Goal: Task Accomplishment & Management: Complete application form

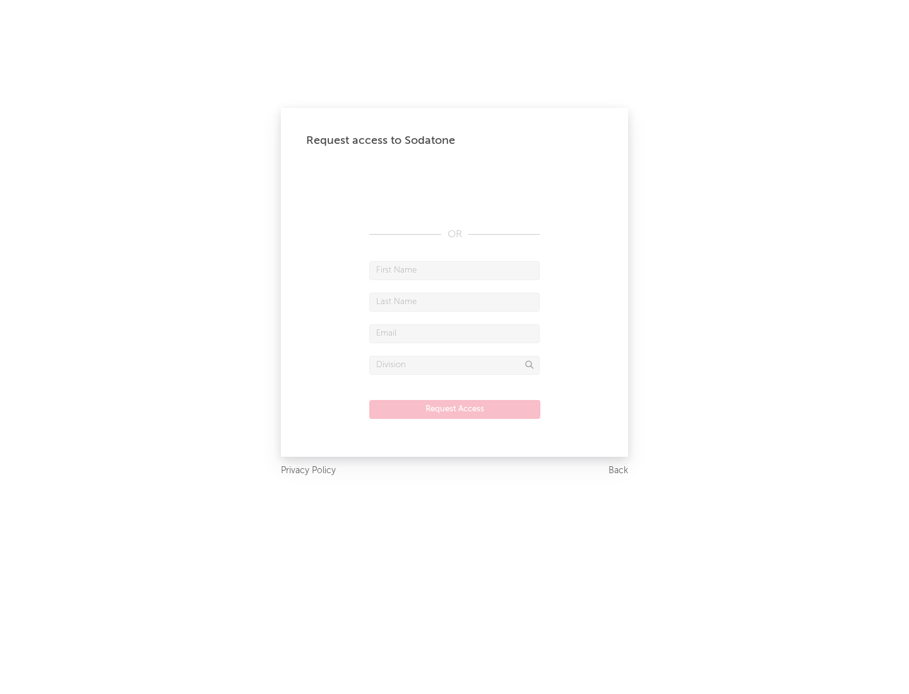
click at [454, 270] on input "text" at bounding box center [454, 270] width 170 height 19
type input "[PERSON_NAME]"
click at [454, 302] on input "text" at bounding box center [454, 302] width 170 height 19
type input "[PERSON_NAME]"
click at [454, 333] on input "text" at bounding box center [454, 333] width 170 height 19
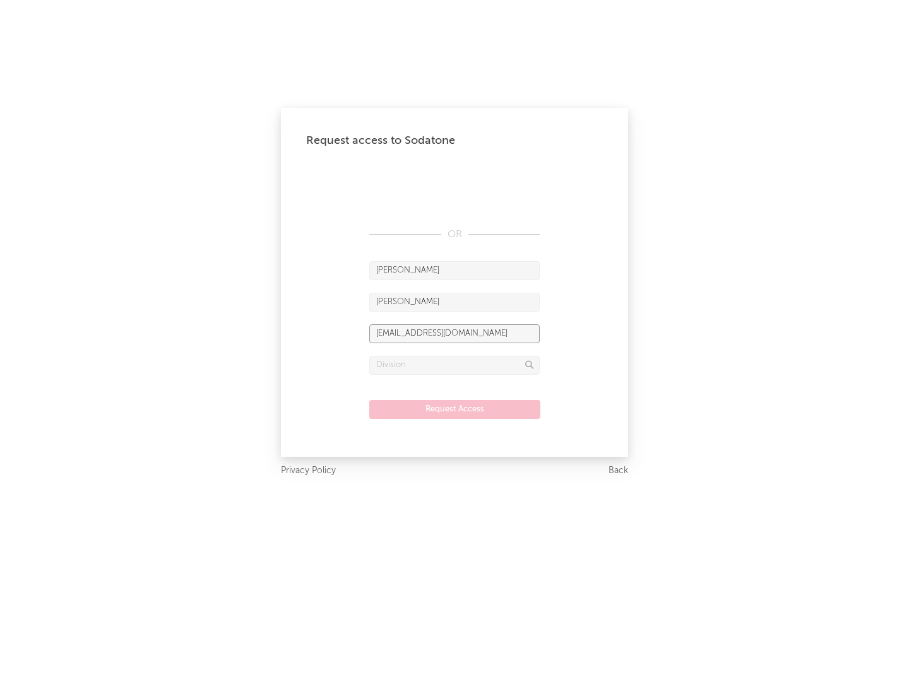
type input "[EMAIL_ADDRESS][DOMAIN_NAME]"
click at [454, 365] on input "text" at bounding box center [454, 365] width 170 height 19
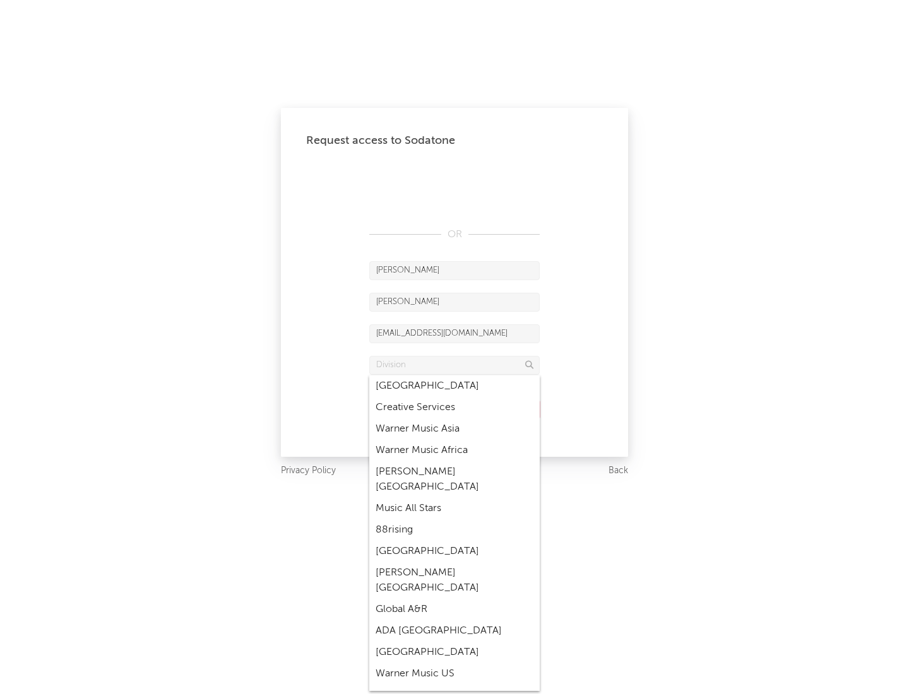
click at [454, 498] on div "Music All Stars" at bounding box center [454, 508] width 170 height 21
type input "Music All Stars"
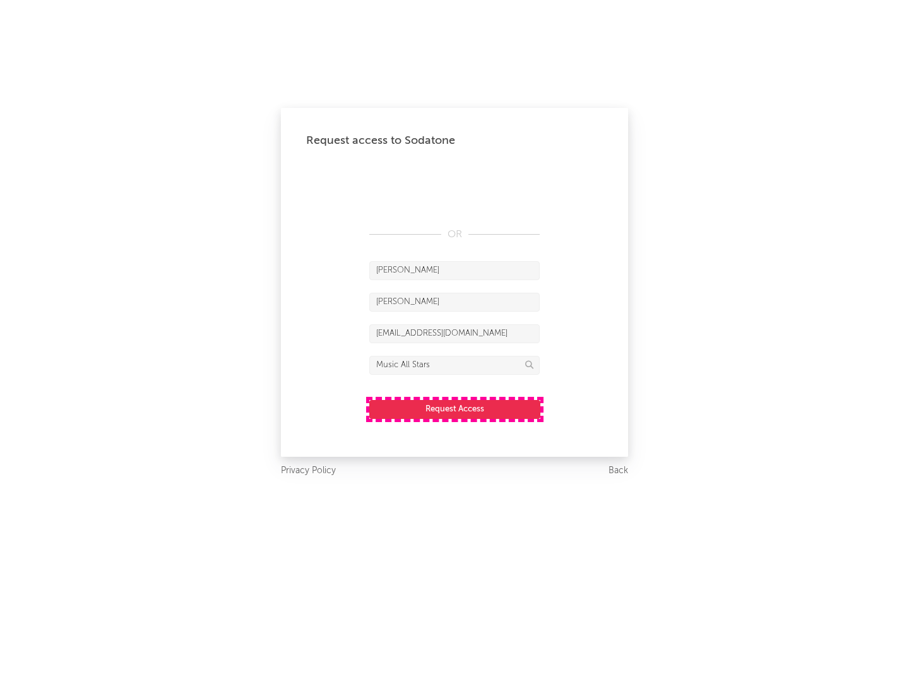
click at [454, 409] on button "Request Access" at bounding box center [454, 409] width 171 height 19
